Goal: Task Accomplishment & Management: Complete application form

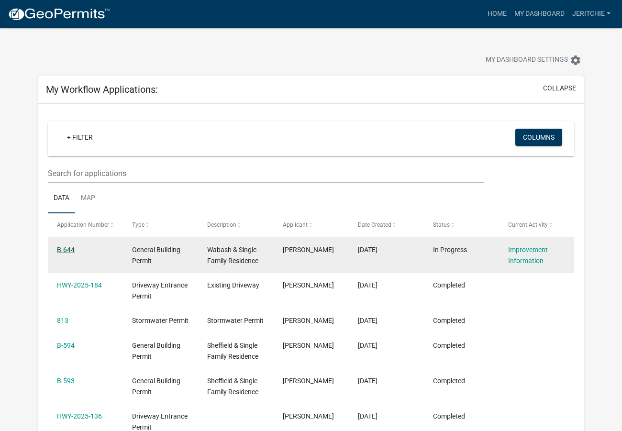
click at [60, 251] on link "B-644" at bounding box center [66, 250] width 18 height 8
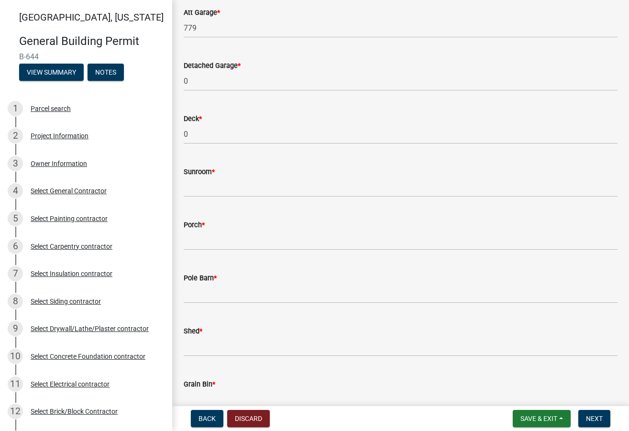
scroll to position [383, 0]
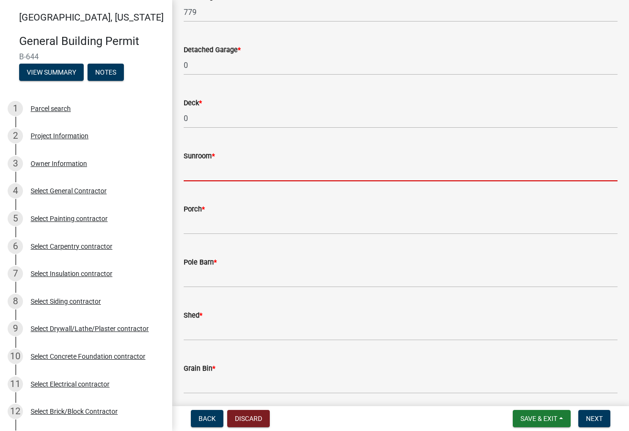
click at [227, 163] on input "text" at bounding box center [401, 172] width 434 height 20
type input "169"
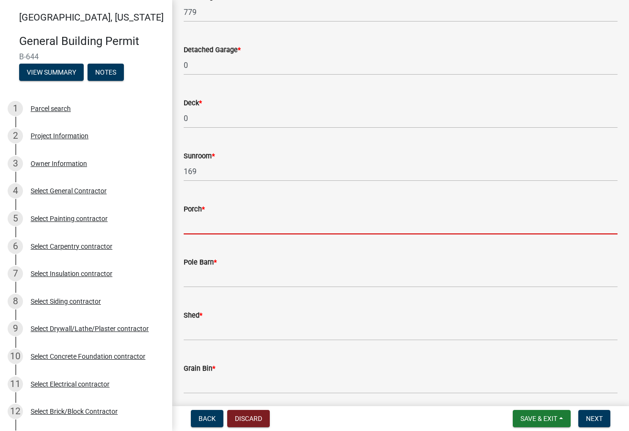
click at [210, 224] on input "text" at bounding box center [401, 225] width 434 height 20
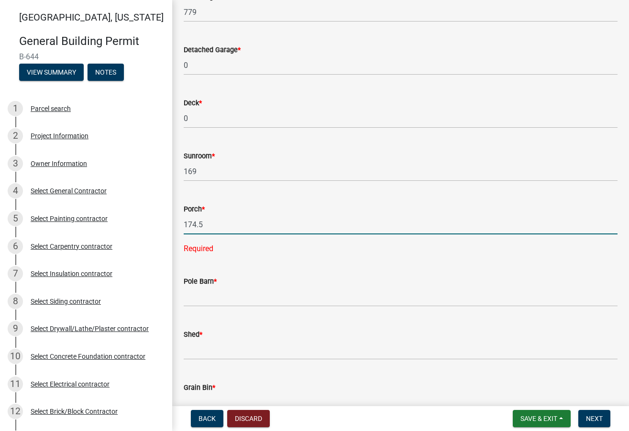
type input "174.5"
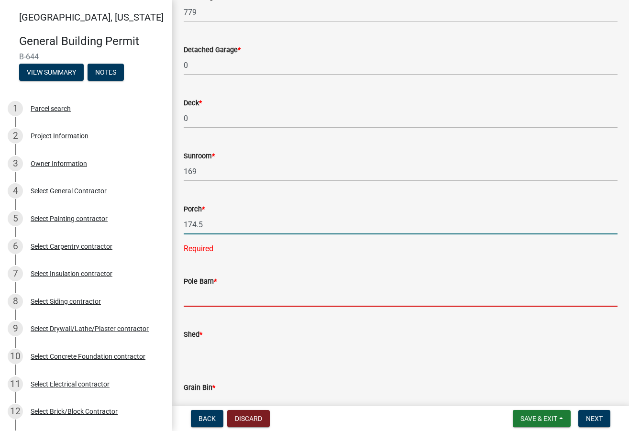
click at [207, 294] on wm-data-entity-input "Pole Barn *" at bounding box center [401, 288] width 434 height 53
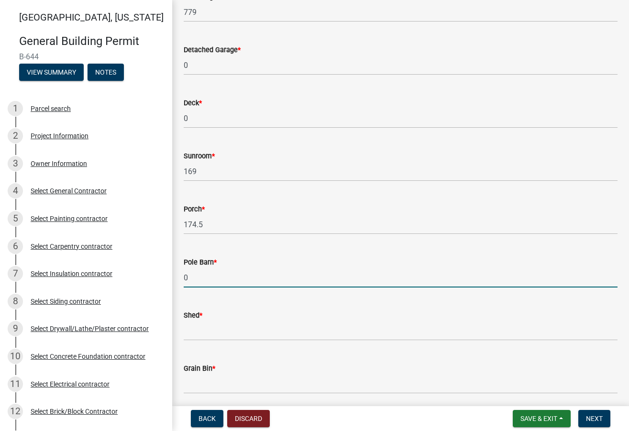
type input "0"
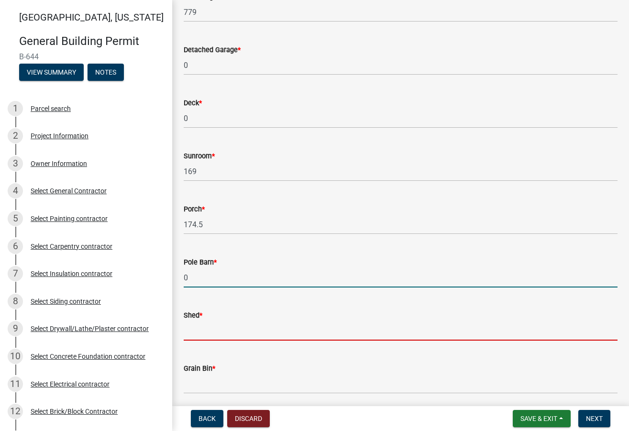
click at [204, 321] on input "text" at bounding box center [401, 331] width 434 height 20
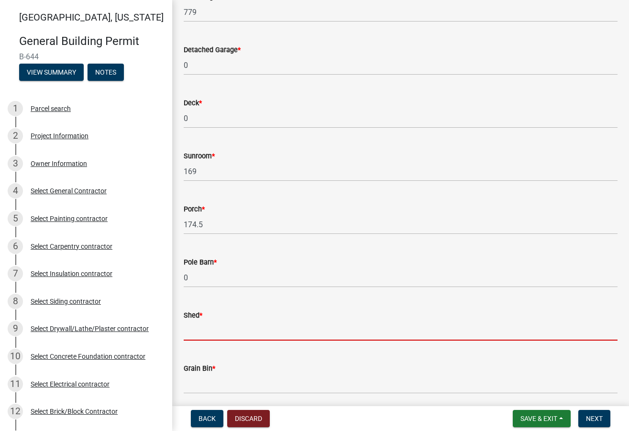
type input "0"
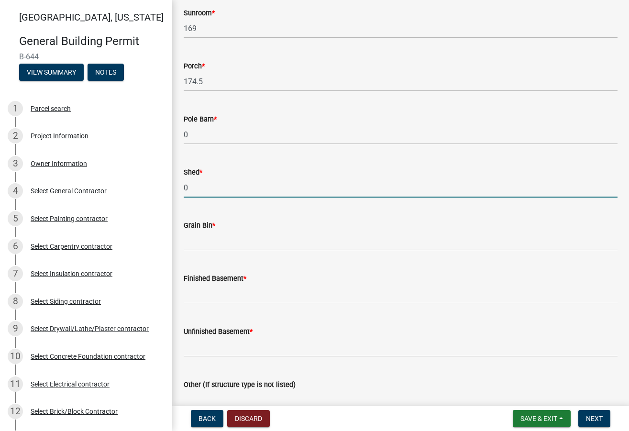
scroll to position [526, 0]
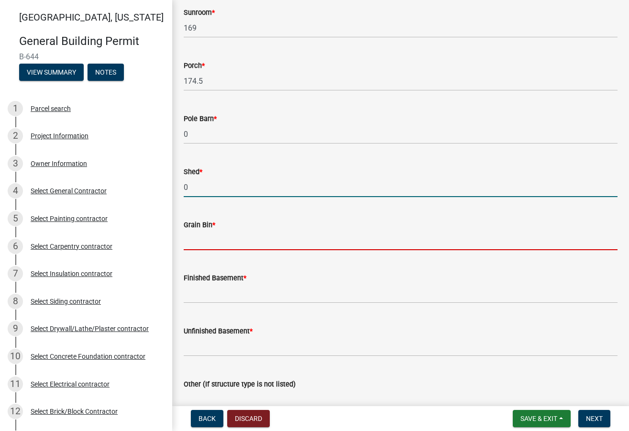
click at [194, 244] on input "text" at bounding box center [401, 241] width 434 height 20
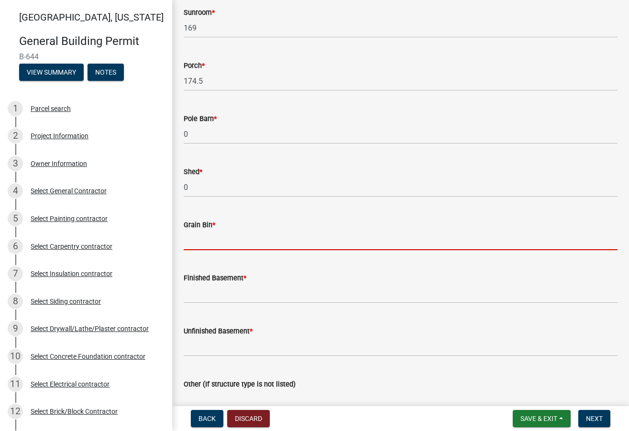
type input "0"
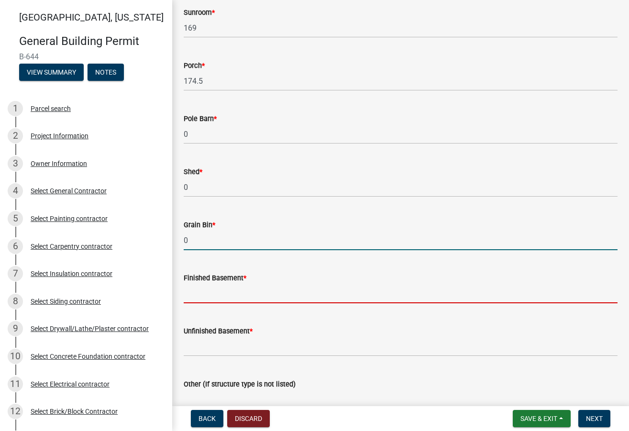
drag, startPoint x: 200, startPoint y: 293, endPoint x: 206, endPoint y: 304, distance: 12.6
click at [200, 293] on input "text" at bounding box center [401, 294] width 434 height 20
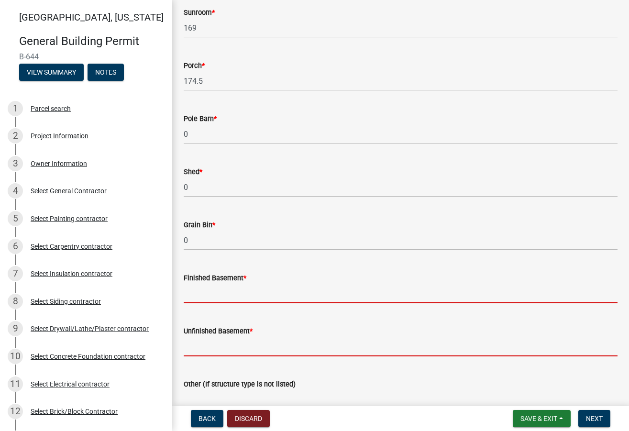
click at [216, 352] on form "Unfinished Basement *" at bounding box center [401, 340] width 434 height 31
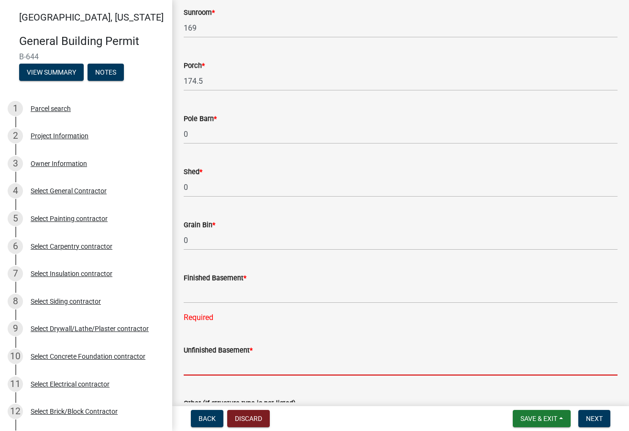
type input "0"
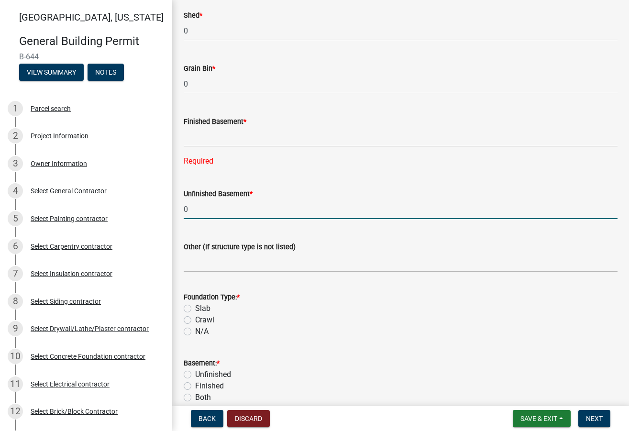
scroll to position [718, 0]
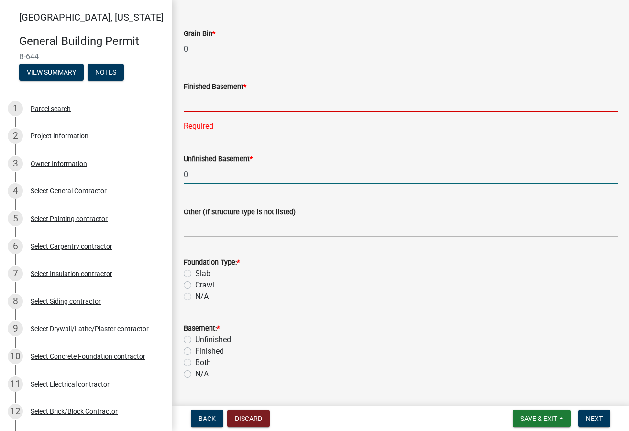
click at [194, 95] on input "text" at bounding box center [401, 102] width 434 height 20
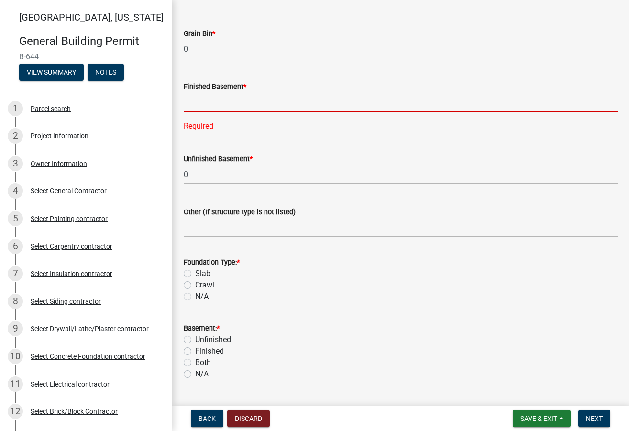
type input "0"
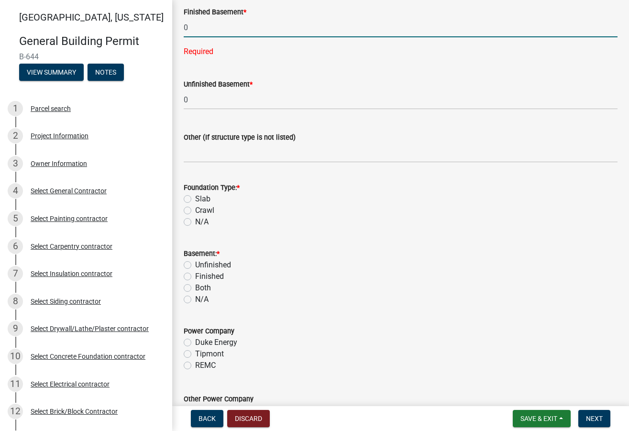
scroll to position [813, 0]
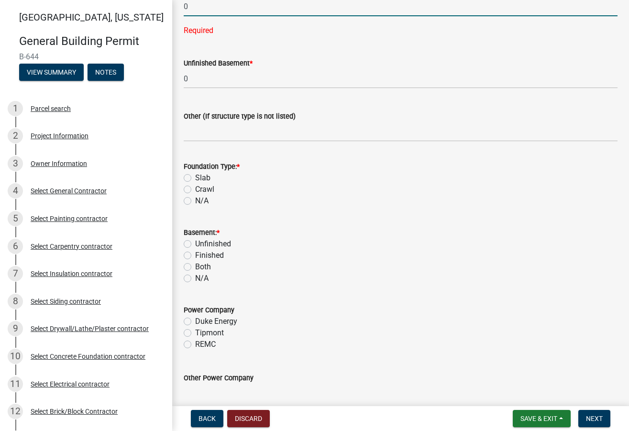
click at [186, 179] on div "Foundation Type: * Slab Crawl N/A" at bounding box center [401, 184] width 434 height 46
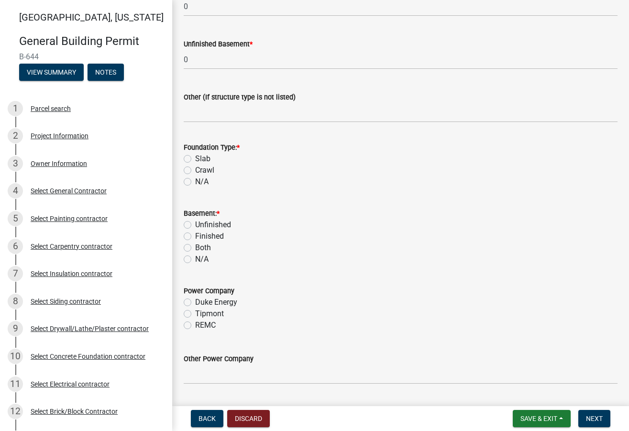
click at [195, 157] on label "Slab" at bounding box center [202, 158] width 15 height 11
click at [195, 157] on input "Slab" at bounding box center [198, 156] width 6 height 6
radio input "true"
click at [195, 261] on label "N/A" at bounding box center [201, 259] width 13 height 11
click at [195, 260] on input "N/A" at bounding box center [198, 257] width 6 height 6
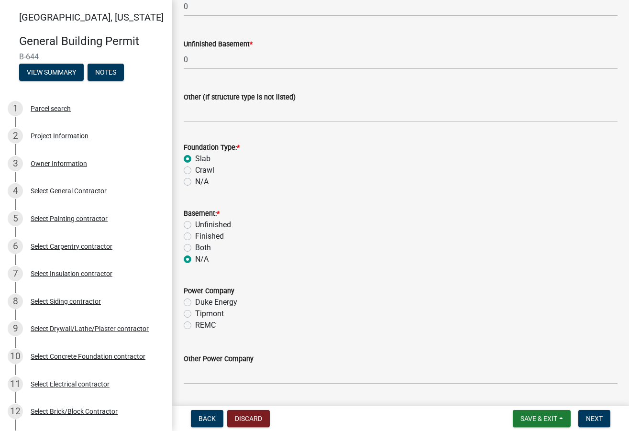
radio input "true"
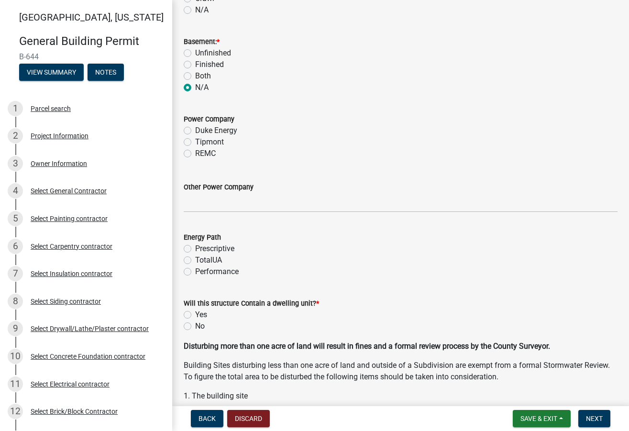
scroll to position [1005, 0]
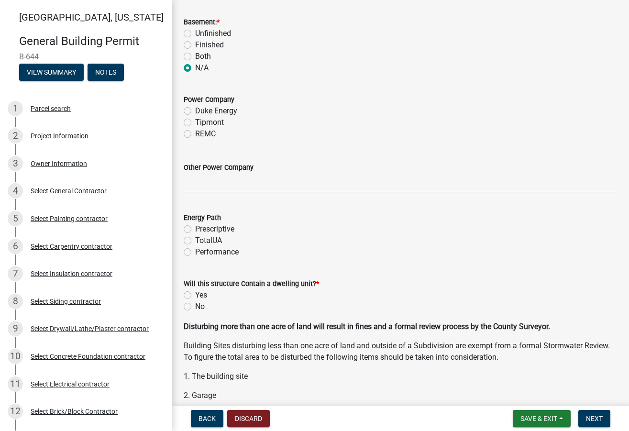
click at [195, 124] on label "Tipmont" at bounding box center [209, 122] width 29 height 11
click at [195, 123] on input "Tipmont" at bounding box center [198, 120] width 6 height 6
radio input "true"
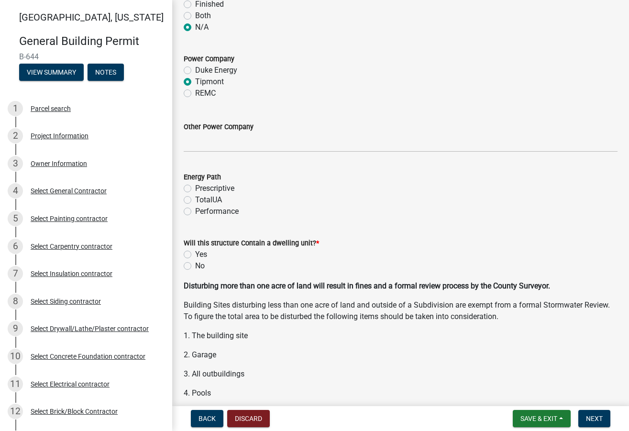
scroll to position [1101, 0]
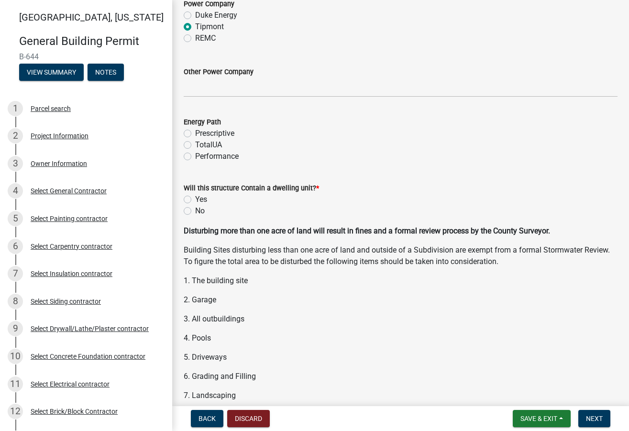
click at [191, 156] on div "Performance" at bounding box center [401, 156] width 434 height 11
click at [195, 156] on label "Performance" at bounding box center [217, 156] width 44 height 11
click at [195, 156] on input "Performance" at bounding box center [198, 154] width 6 height 6
radio input "true"
click at [195, 197] on label "Yes" at bounding box center [201, 199] width 12 height 11
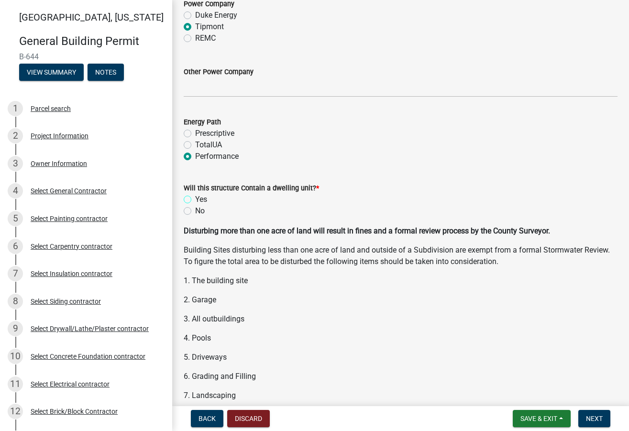
click at [195, 197] on input "Yes" at bounding box center [198, 197] width 6 height 6
radio input "true"
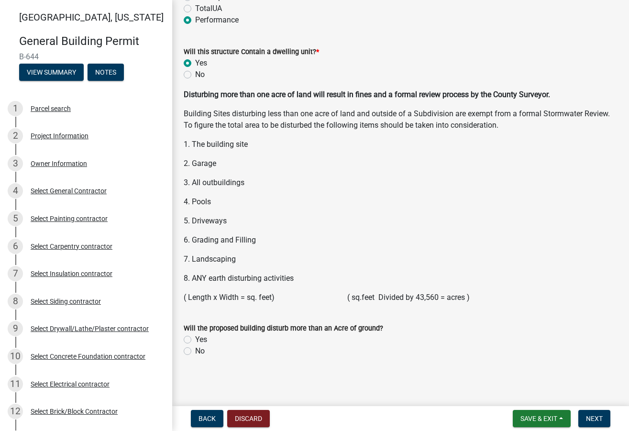
scroll to position [1237, 0]
click at [195, 350] on label "No" at bounding box center [200, 350] width 10 height 11
click at [195, 350] on input "No" at bounding box center [198, 348] width 6 height 6
radio input "true"
click at [592, 421] on span "Next" at bounding box center [594, 419] width 17 height 8
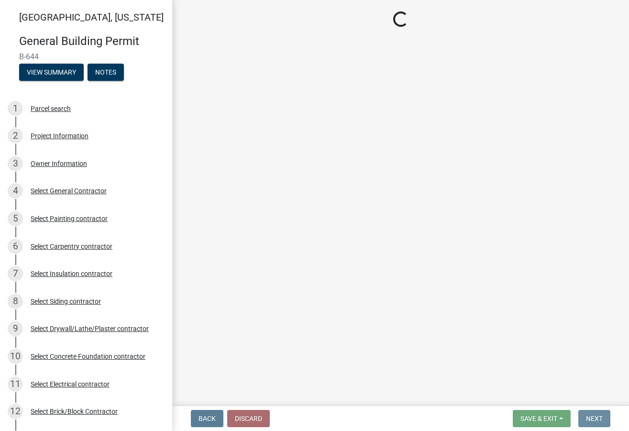
scroll to position [0, 0]
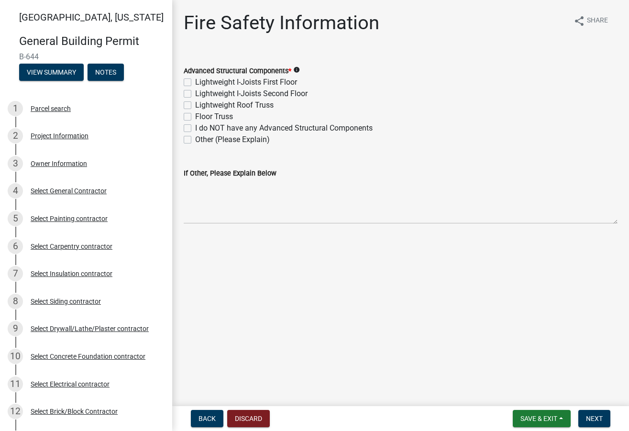
click at [195, 102] on label "Lightweight Roof Truss" at bounding box center [234, 105] width 78 height 11
click at [195, 102] on input "Lightweight Roof Truss" at bounding box center [198, 103] width 6 height 6
checkbox input "true"
checkbox input "false"
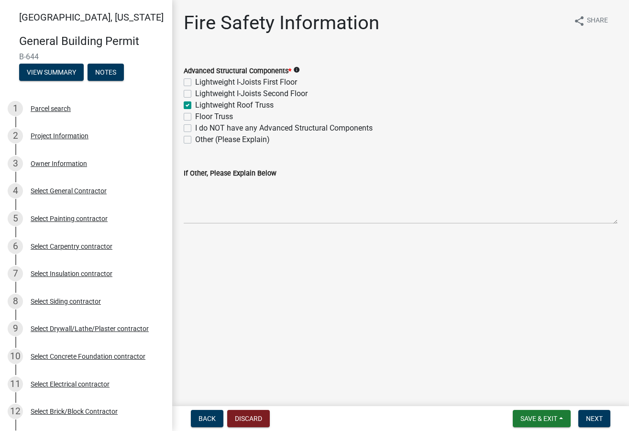
checkbox input "true"
checkbox input "false"
click at [595, 416] on span "Next" at bounding box center [594, 419] width 17 height 8
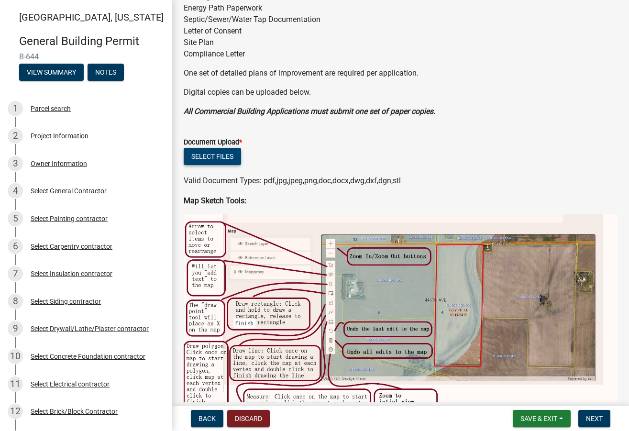
scroll to position [191, 0]
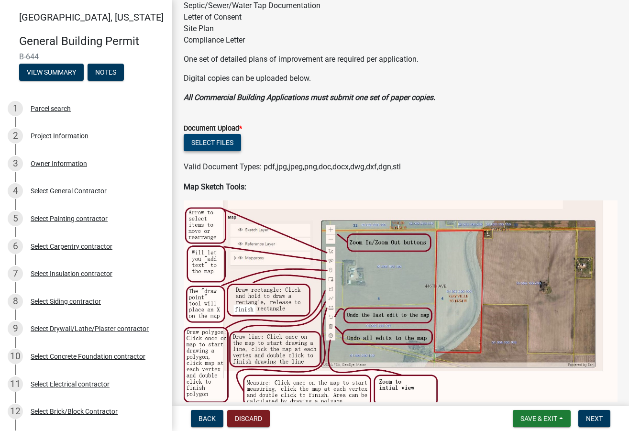
click at [215, 139] on button "Select files" at bounding box center [212, 142] width 57 height 17
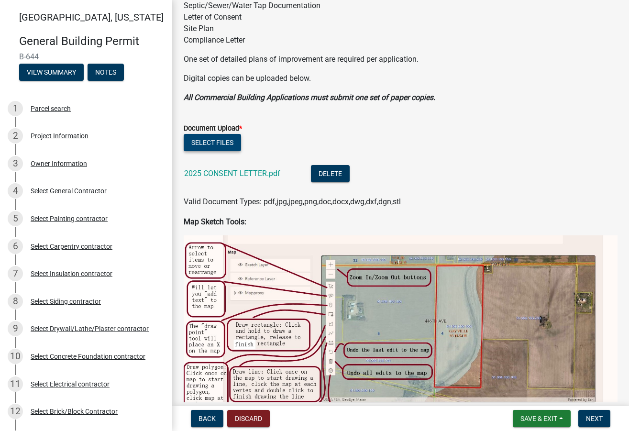
click at [215, 136] on button "Select files" at bounding box center [212, 142] width 57 height 17
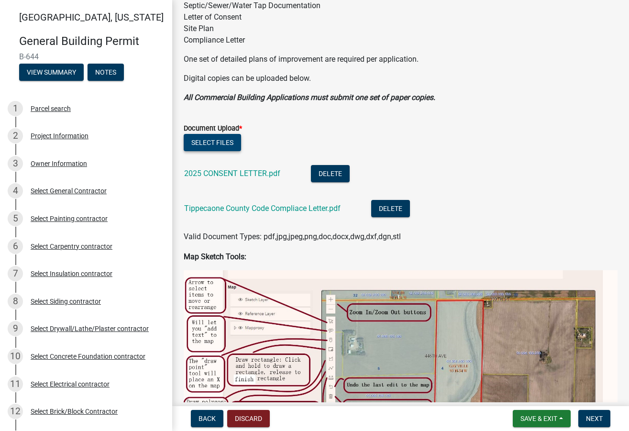
click at [223, 140] on button "Select files" at bounding box center [212, 142] width 57 height 17
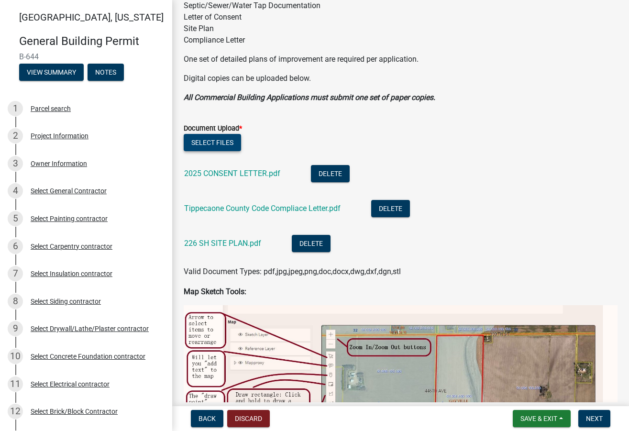
click at [218, 141] on button "Select files" at bounding box center [212, 142] width 57 height 17
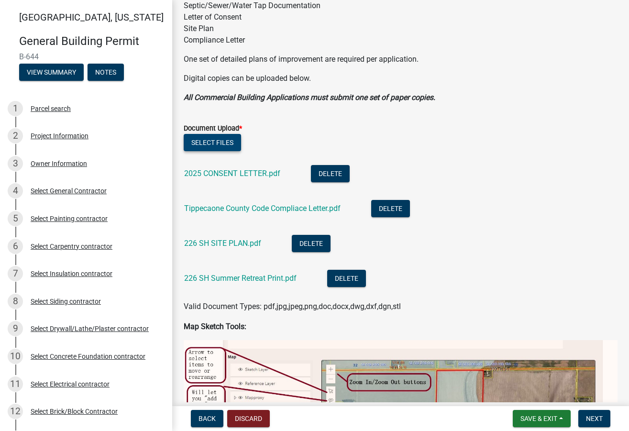
click at [227, 145] on button "Select files" at bounding box center [212, 142] width 57 height 17
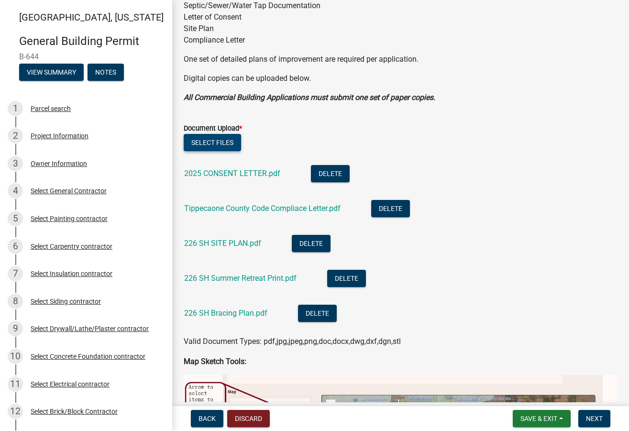
click at [206, 142] on button "Select files" at bounding box center [212, 142] width 57 height 17
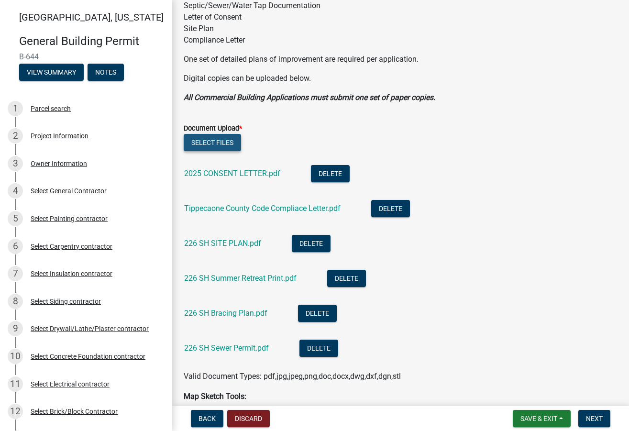
click at [226, 142] on button "Select files" at bounding box center [212, 142] width 57 height 17
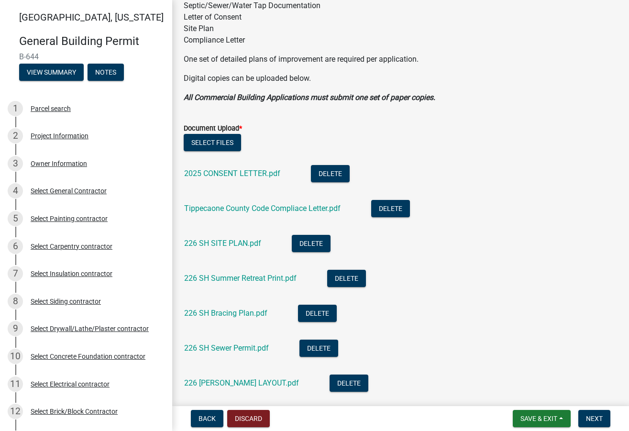
click at [211, 131] on label "Document Upload *" at bounding box center [213, 128] width 58 height 7
click at [210, 138] on button "Select files" at bounding box center [212, 142] width 57 height 17
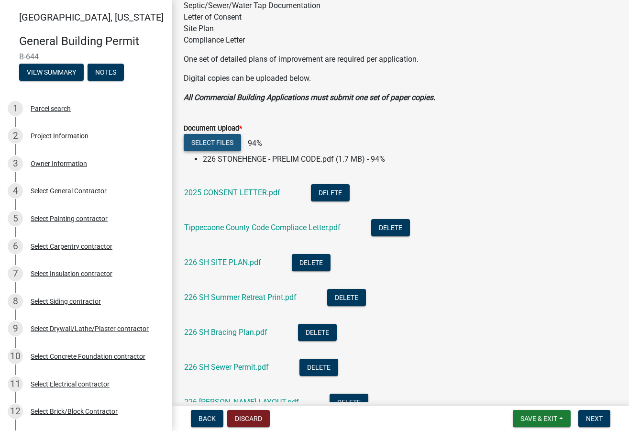
click at [218, 145] on button "Select files" at bounding box center [212, 142] width 57 height 17
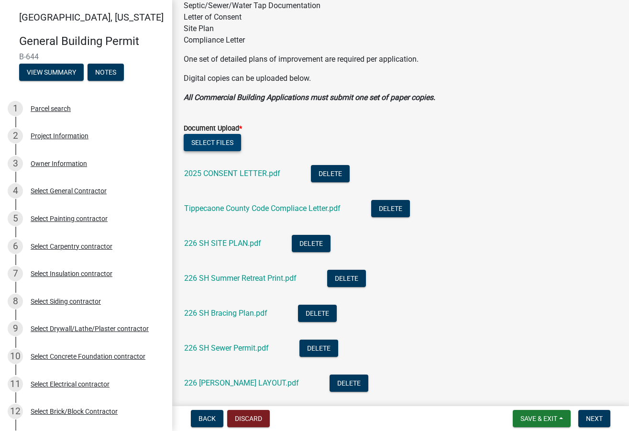
click at [218, 142] on button "Select files" at bounding box center [212, 142] width 57 height 17
click at [228, 142] on button "Select files" at bounding box center [212, 142] width 57 height 17
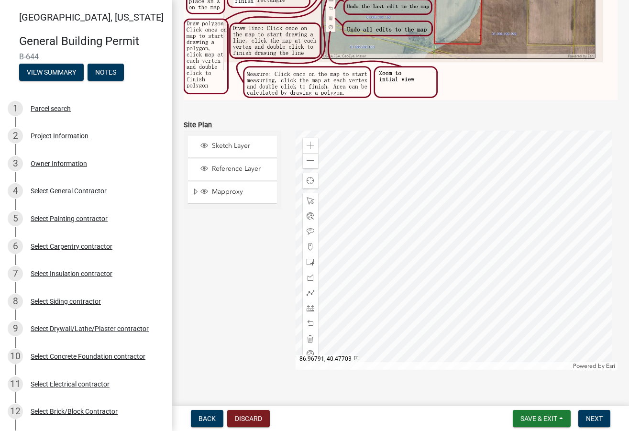
scroll to position [859, 0]
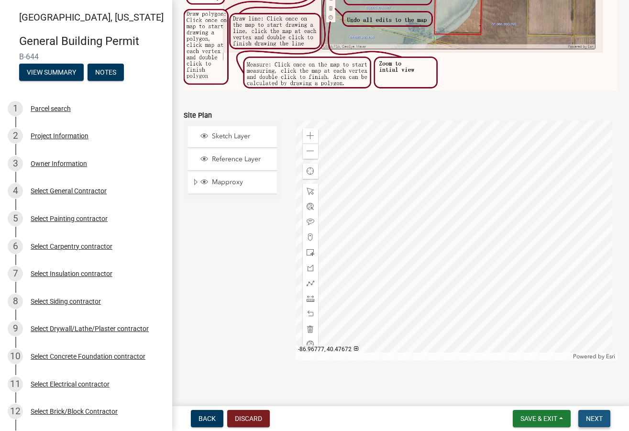
click at [604, 423] on button "Next" at bounding box center [595, 418] width 32 height 17
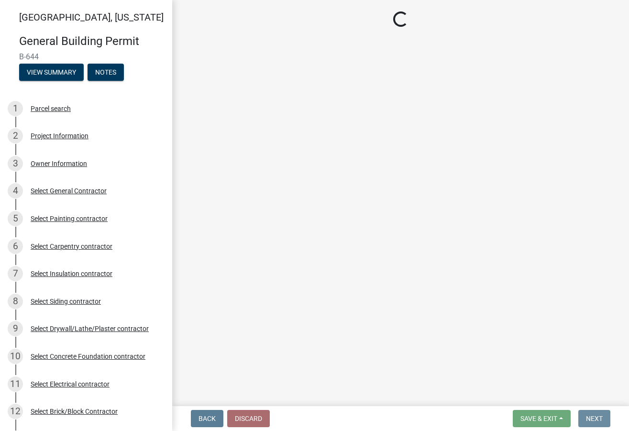
scroll to position [0, 0]
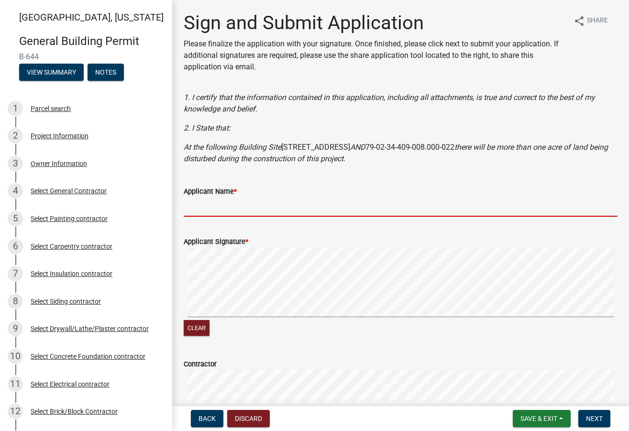
click at [213, 201] on input "Applicant Name *" at bounding box center [401, 207] width 434 height 20
type input "[PERSON_NAME]"
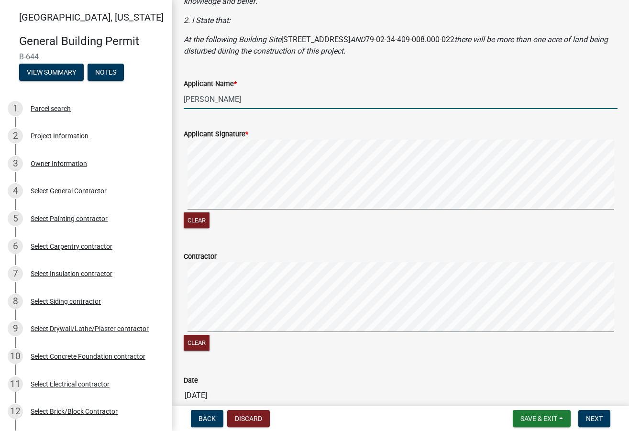
scroll to position [144, 0]
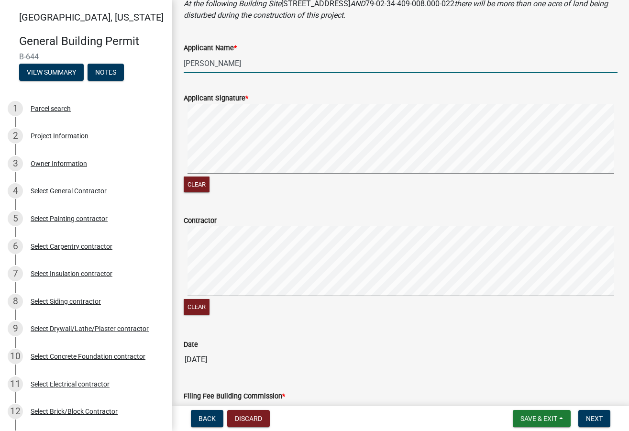
click at [177, 296] on div "Contractor Clear" at bounding box center [401, 260] width 448 height 114
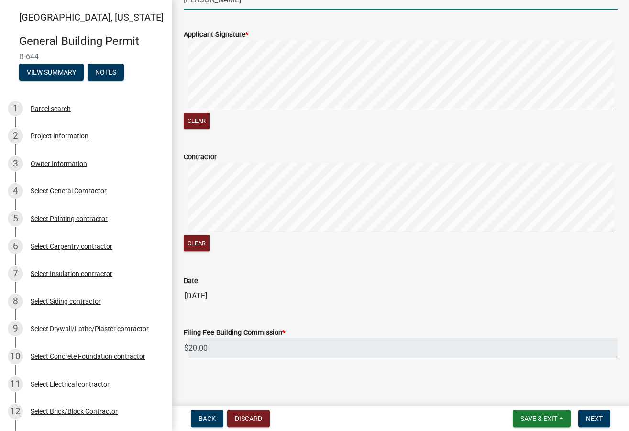
scroll to position [209, 0]
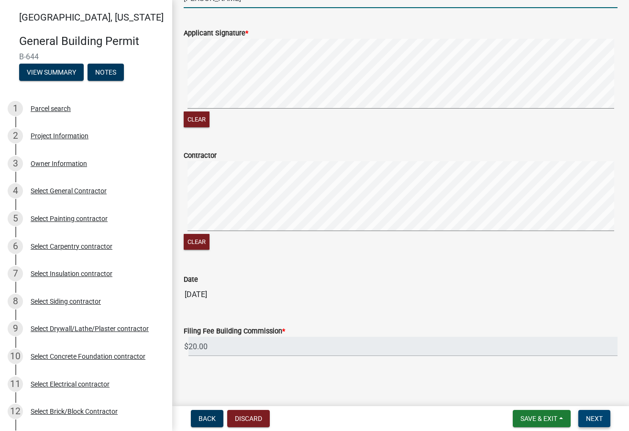
click at [587, 419] on span "Next" at bounding box center [594, 419] width 17 height 8
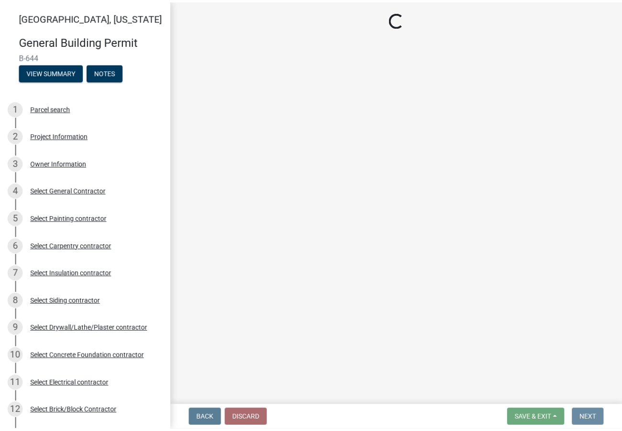
scroll to position [0, 0]
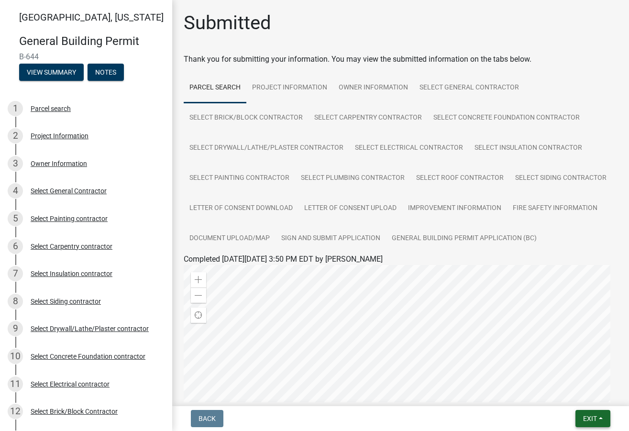
click at [601, 420] on button "Exit" at bounding box center [593, 418] width 35 height 17
click at [588, 396] on button "Save & Exit" at bounding box center [572, 393] width 77 height 23
